Goal: Task Accomplishment & Management: Complete application form

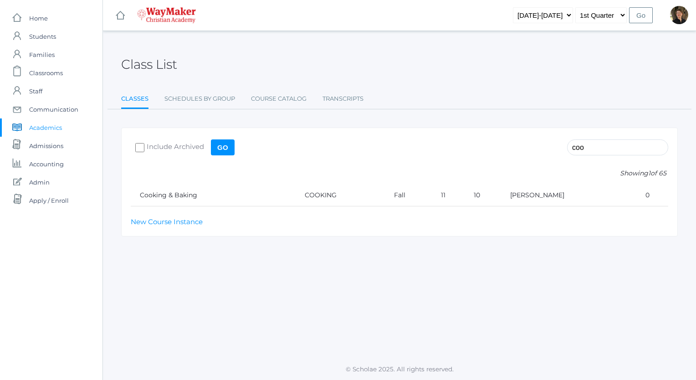
click at [127, 97] on link "Classes" at bounding box center [134, 100] width 27 height 20
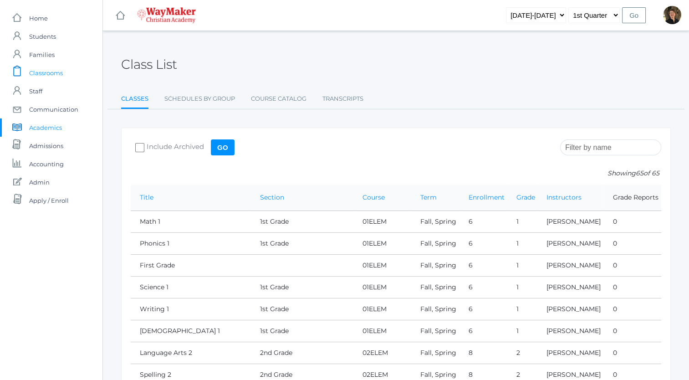
click at [47, 71] on span "Classrooms" at bounding box center [46, 73] width 34 height 18
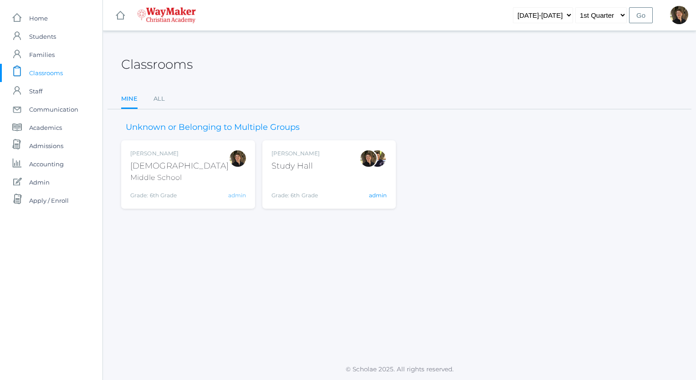
click at [237, 196] on link "admin" at bounding box center [237, 195] width 18 height 7
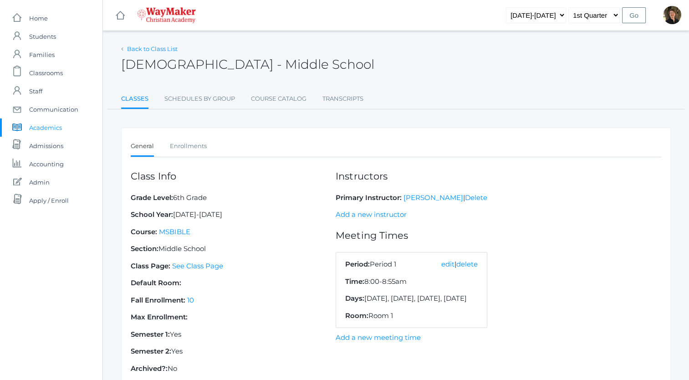
click at [134, 49] on link "Back to Class List" at bounding box center [152, 48] width 51 height 7
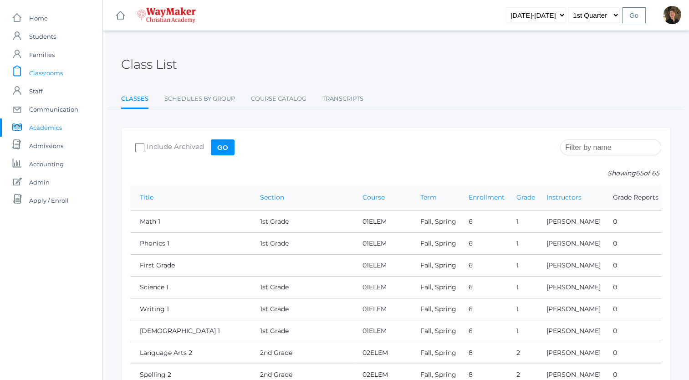
click at [51, 72] on span "Classrooms" at bounding box center [46, 73] width 34 height 18
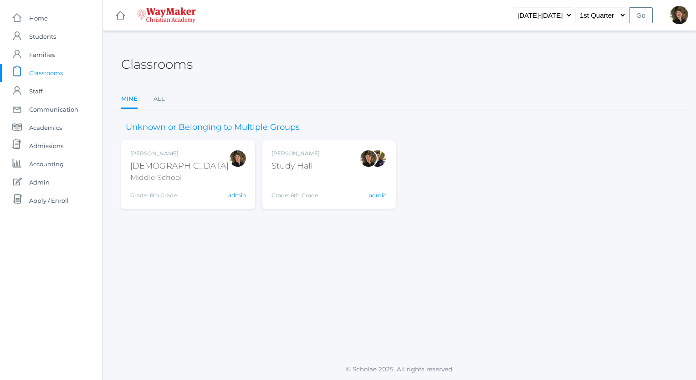
click at [134, 163] on div "Bible" at bounding box center [179, 166] width 98 height 12
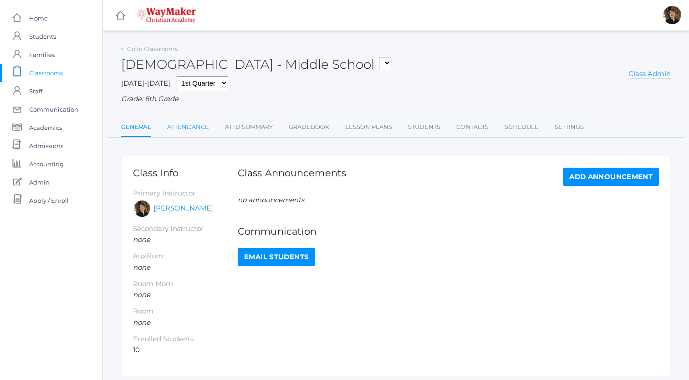
click at [184, 127] on link "Attendance" at bounding box center [188, 127] width 42 height 18
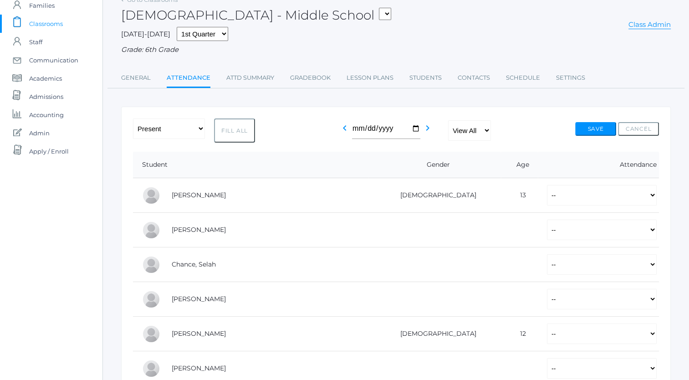
scroll to position [51, 0]
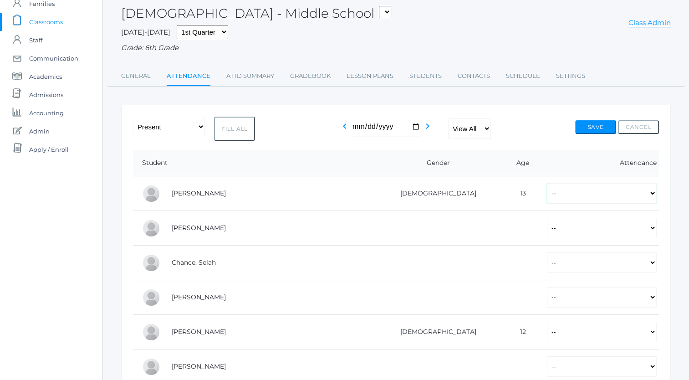
click at [547, 194] on select "-- Present Tardy Excused Tardy Unexcused Absent Excused Absent Unexcused" at bounding box center [602, 193] width 110 height 20
select select "P"
click at [547, 183] on select "-- Present Tardy Excused Tardy Unexcused Absent Excused Absent Unexcused" at bounding box center [602, 193] width 110 height 20
click at [547, 227] on select "-- Present Tardy Excused Tardy Unexcused Absent Excused Absent Unexcused" at bounding box center [602, 228] width 110 height 20
select select "P"
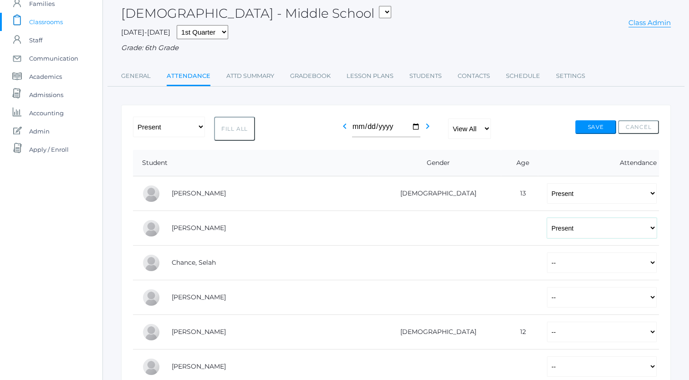
click at [547, 218] on select "-- Present Tardy Excused Tardy Unexcused Absent Excused Absent Unexcused" at bounding box center [602, 228] width 110 height 20
click at [547, 266] on select "-- Present Tardy Excused Tardy Unexcused Absent Excused Absent Unexcused" at bounding box center [602, 262] width 110 height 20
select select "P"
click at [547, 252] on select "-- Present Tardy Excused Tardy Unexcused Absent Excused Absent Unexcused" at bounding box center [602, 262] width 110 height 20
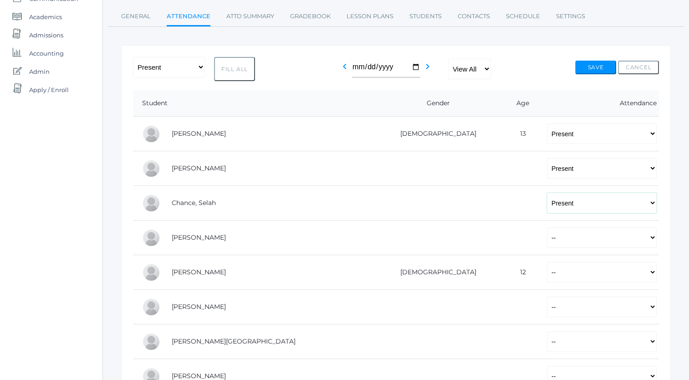
scroll to position [112, 0]
click at [547, 236] on select "-- Present Tardy Excused Tardy Unexcused Absent Excused Absent Unexcused" at bounding box center [602, 236] width 110 height 20
select select "P"
click at [547, 226] on select "-- Present Tardy Excused Tardy Unexcused Absent Excused Absent Unexcused" at bounding box center [602, 236] width 110 height 20
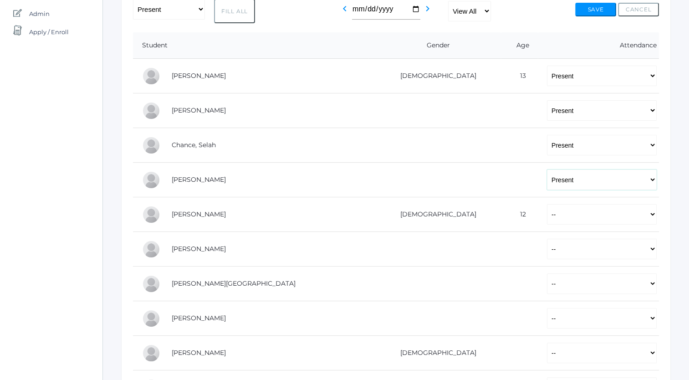
scroll to position [169, 0]
click at [547, 220] on select "-- Present Tardy Excused Tardy Unexcused Absent Excused Absent Unexcused" at bounding box center [602, 213] width 110 height 20
click at [547, 214] on select "-- Present Tardy Excused Tardy Unexcused Absent Excused Absent Unexcused" at bounding box center [602, 213] width 110 height 20
select select "TE"
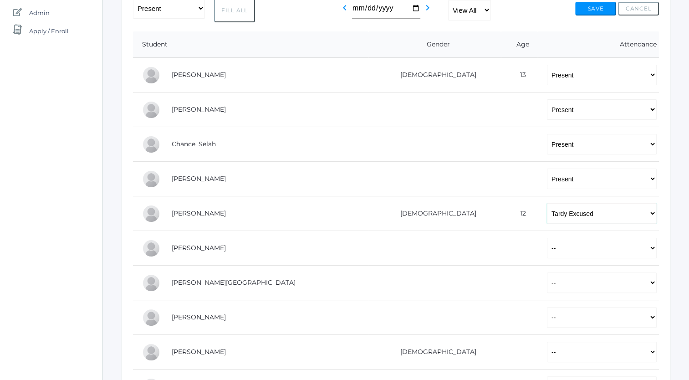
click at [547, 203] on select "-- Present Tardy Excused Tardy Unexcused Absent Excused Absent Unexcused" at bounding box center [602, 213] width 110 height 20
click at [547, 247] on select "-- Present Tardy Excused Tardy Unexcused Absent Excused Absent Unexcused" at bounding box center [602, 248] width 110 height 20
select select "P"
click at [547, 238] on select "-- Present Tardy Excused Tardy Unexcused Absent Excused Absent Unexcused" at bounding box center [602, 248] width 110 height 20
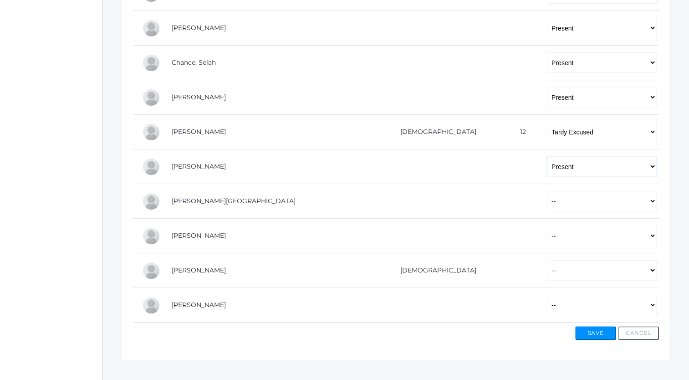
scroll to position [251, 0]
click at [547, 201] on select "-- Present Tardy Excused Tardy Unexcused Absent Excused Absent Unexcused" at bounding box center [602, 200] width 110 height 20
select select "P"
click at [547, 190] on select "-- Present Tardy Excused Tardy Unexcused Absent Excused Absent Unexcused" at bounding box center [602, 200] width 110 height 20
click at [547, 237] on select "-- Present Tardy Excused Tardy Unexcused Absent Excused Absent Unexcused" at bounding box center [602, 235] width 110 height 20
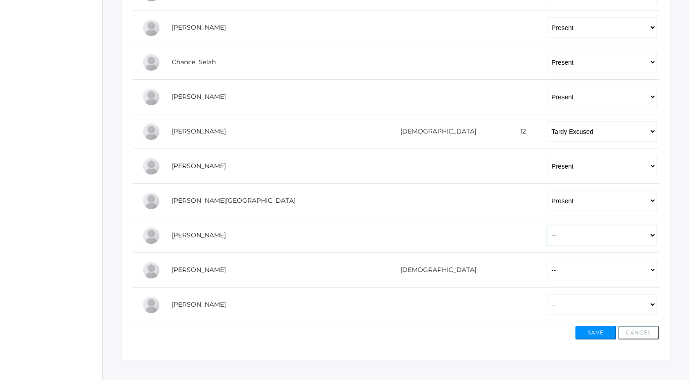
select select "P"
click at [547, 225] on select "-- Present Tardy Excused Tardy Unexcused Absent Excused Absent Unexcused" at bounding box center [602, 235] width 110 height 20
click at [547, 271] on select "-- Present Tardy Excused Tardy Unexcused Absent Excused Absent Unexcused" at bounding box center [602, 270] width 110 height 20
select select "P"
click at [547, 260] on select "-- Present Tardy Excused Tardy Unexcused Absent Excused Absent Unexcused" at bounding box center [602, 270] width 110 height 20
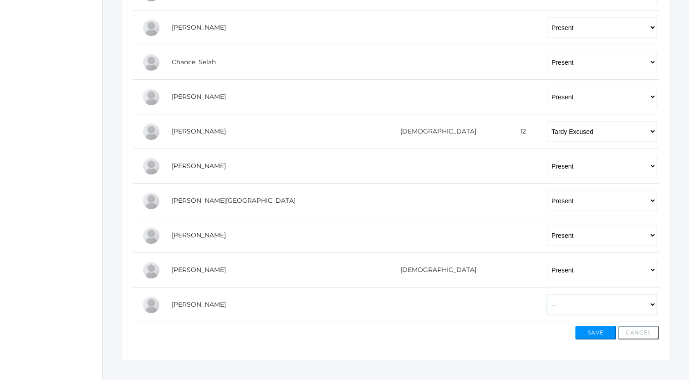
click at [547, 303] on select "-- Present Tardy Excused Tardy Unexcused Absent Excused Absent Unexcused" at bounding box center [602, 304] width 110 height 20
select select "P"
click at [547, 294] on select "-- Present Tardy Excused Tardy Unexcused Absent Excused Absent Unexcused" at bounding box center [602, 304] width 110 height 20
click at [590, 329] on button "Save" at bounding box center [595, 333] width 41 height 14
